Goal: Task Accomplishment & Management: Complete application form

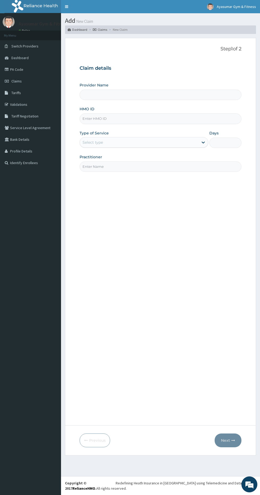
type input "Ayasumar Gym & Fitness Center"
type input "1"
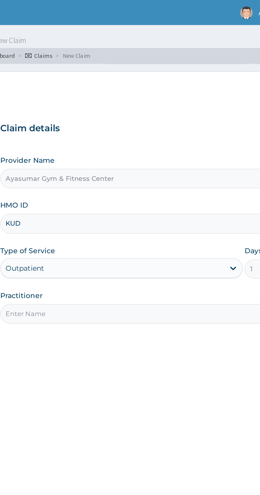
type input "KUD/10332/A"
click at [151, 166] on input "Practitioner" at bounding box center [161, 166] width 162 height 10
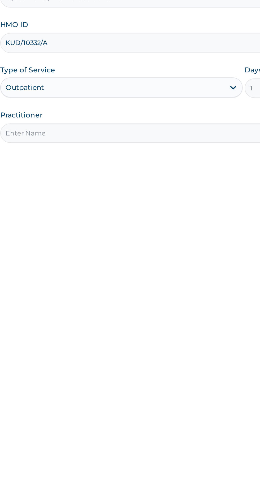
type input "COACH BEAM"
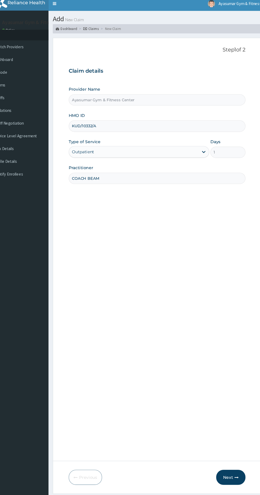
click at [233, 440] on icon "button" at bounding box center [233, 440] width 4 height 4
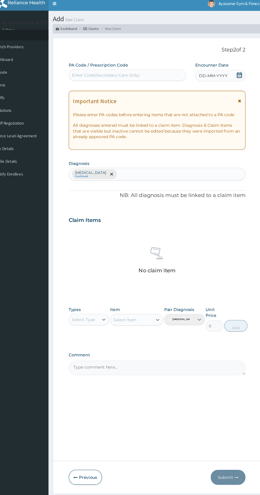
click at [239, 74] on div "DD-MM-YYYY" at bounding box center [218, 72] width 46 height 11
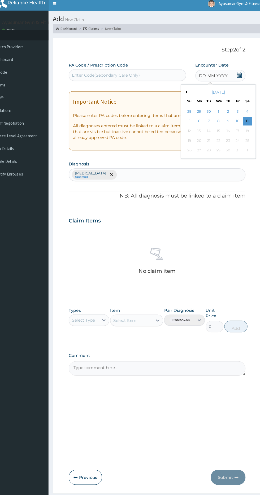
click at [242, 114] on div "11" at bounding box center [243, 115] width 8 height 8
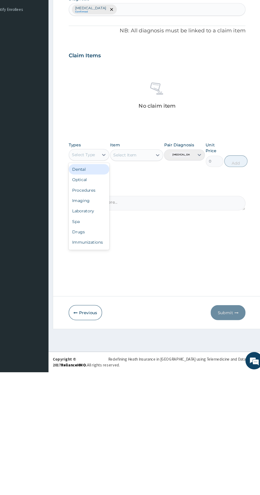
scroll to position [18, 0]
click at [100, 379] on div "Gym" at bounding box center [98, 377] width 37 height 10
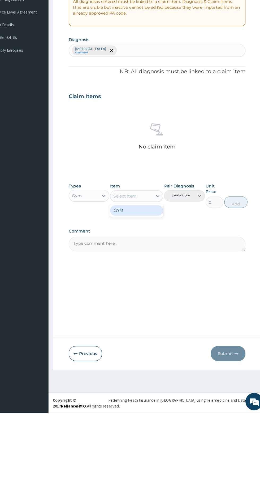
click at [147, 313] on div "GYM" at bounding box center [141, 309] width 48 height 10
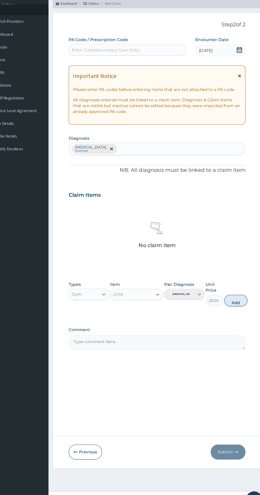
click at [234, 302] on button "Add" at bounding box center [232, 301] width 21 height 11
type input "0"
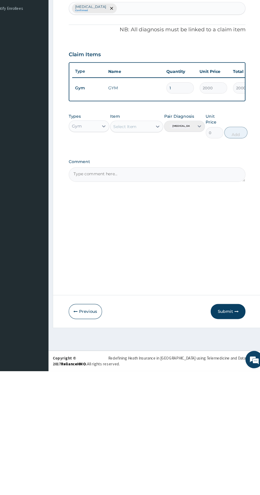
scroll to position [0, 0]
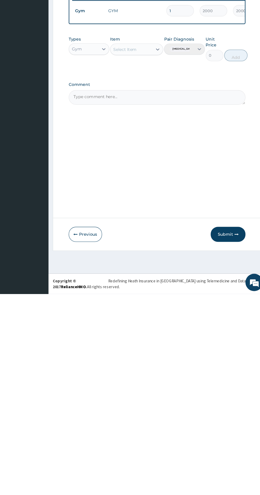
click at [223, 440] on button "Submit" at bounding box center [225, 440] width 32 height 14
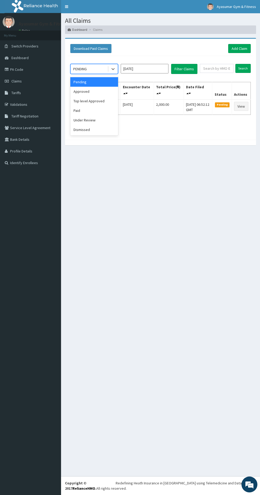
click at [101, 88] on div "Approved" at bounding box center [94, 92] width 48 height 10
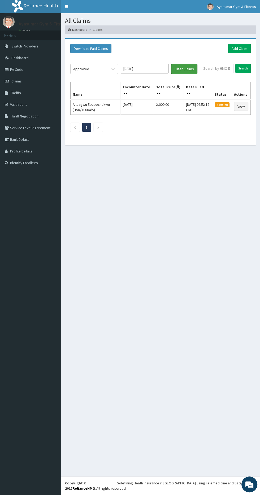
click at [195, 68] on button "Filter Claims" at bounding box center [184, 69] width 26 height 10
